Goal: Task Accomplishment & Management: Complete application form

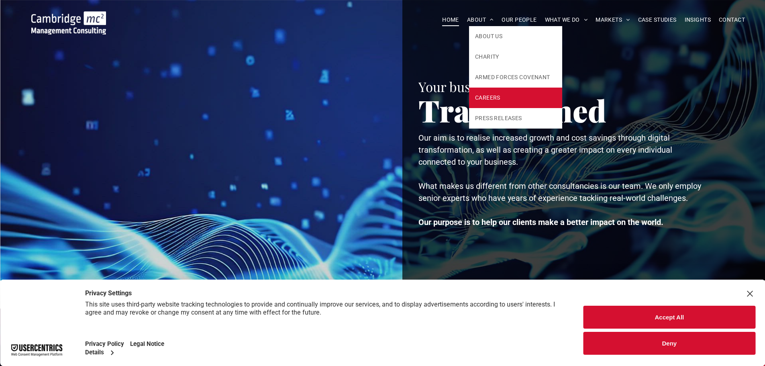
click at [486, 96] on span "CAREERS" at bounding box center [487, 98] width 25 height 8
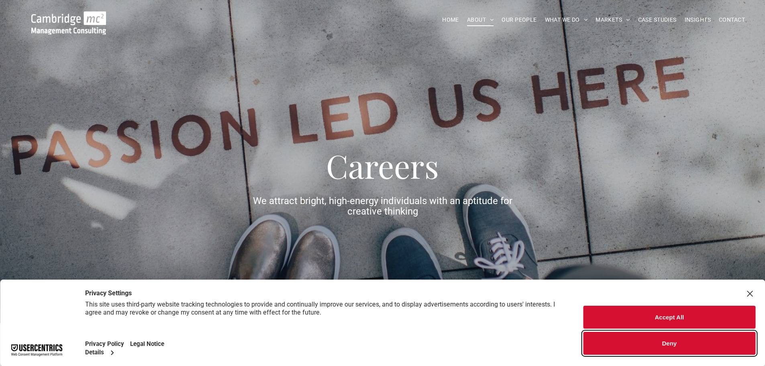
click at [681, 343] on button "Deny" at bounding box center [670, 343] width 172 height 23
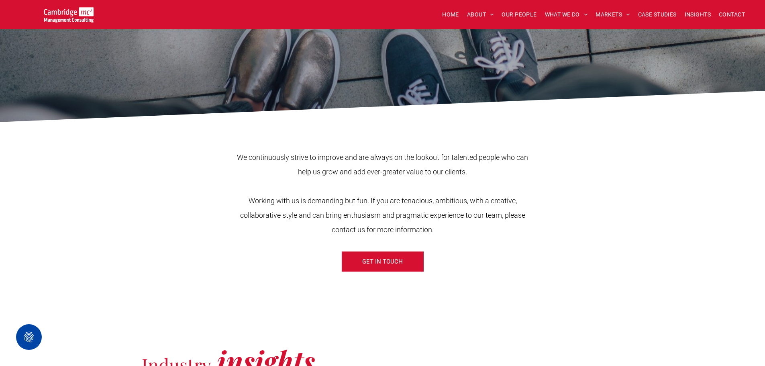
scroll to position [161, 0]
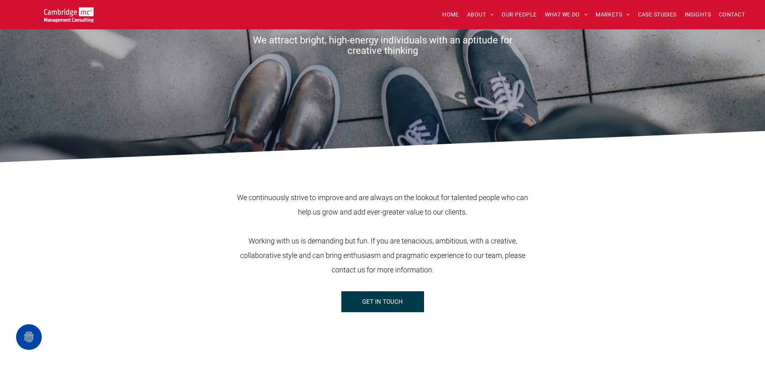
click at [376, 299] on span "GET IN TOUCH" at bounding box center [382, 302] width 41 height 20
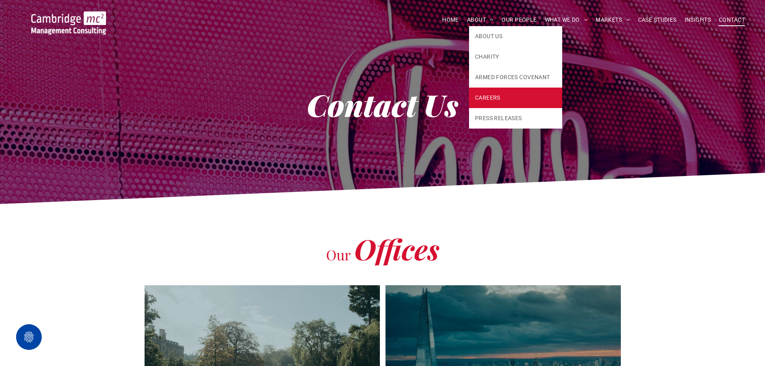
click at [495, 99] on span "CAREERS" at bounding box center [487, 98] width 25 height 8
